Goal: Information Seeking & Learning: Learn about a topic

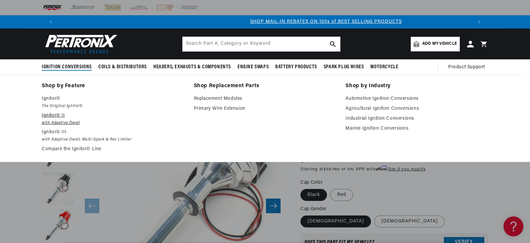
scroll to position [0, 416]
click at [49, 116] on p "Ignitor© II" at bounding box center [113, 116] width 143 height 8
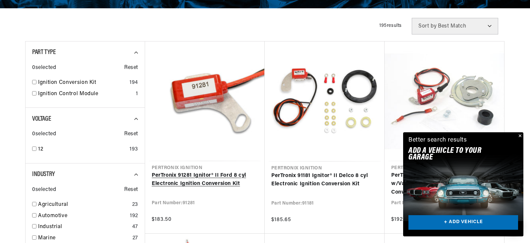
scroll to position [0, 416]
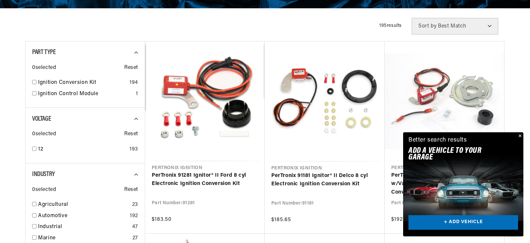
click at [521, 136] on button "Close" at bounding box center [520, 136] width 8 height 8
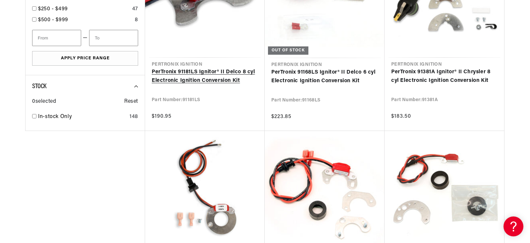
scroll to position [477, 0]
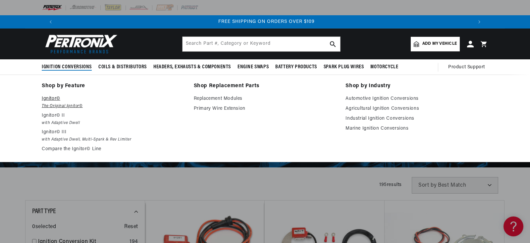
scroll to position [0, 832]
click at [360, 128] on link "Marine Ignition Conversions" at bounding box center [417, 129] width 143 height 8
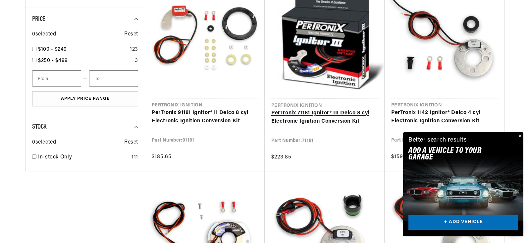
scroll to position [438, 0]
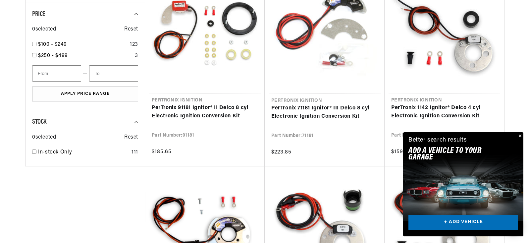
click at [521, 135] on button "Close" at bounding box center [520, 136] width 8 height 8
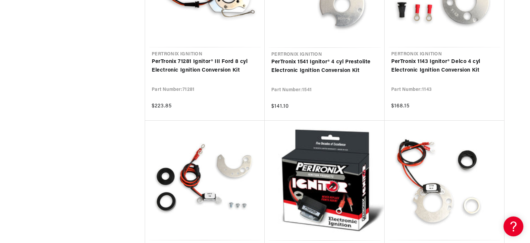
scroll to position [0, 832]
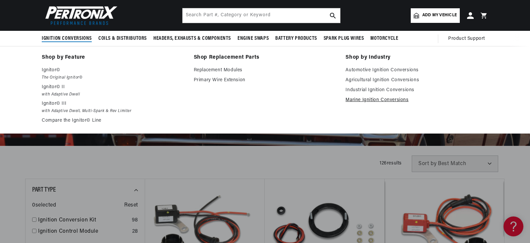
click at [377, 100] on link "Marine Ignition Conversions" at bounding box center [417, 100] width 143 height 8
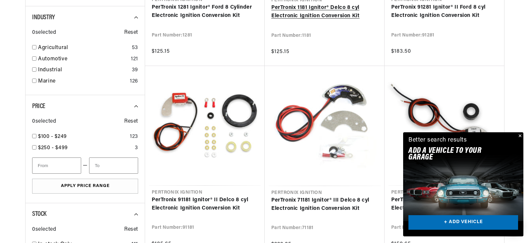
scroll to position [358, 0]
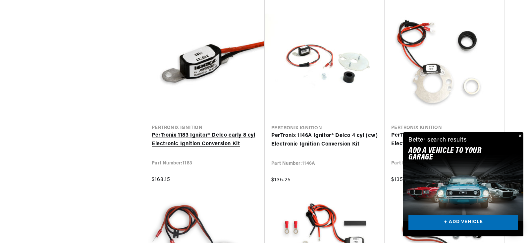
scroll to position [0, 416]
